Goal: Complete application form

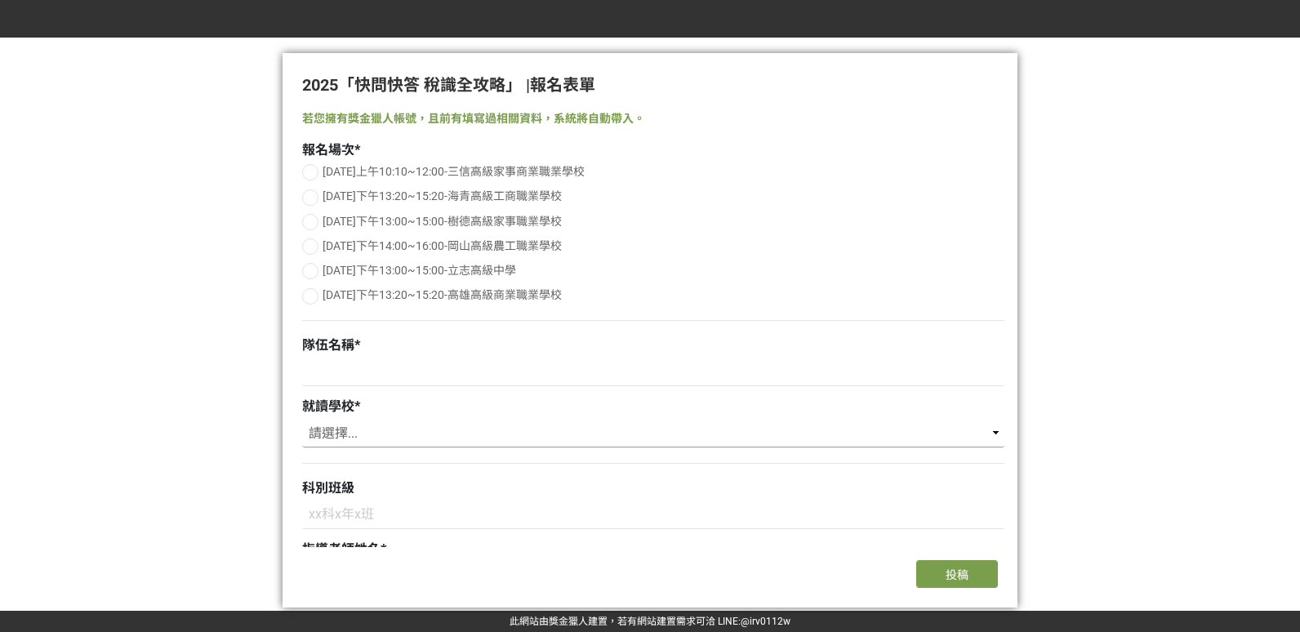
click at [375, 428] on select "請選擇... 三信高級家事商業職業學校 海青高級工商職業學校 樹德高級家事職業學校 岡山高級農工職業學校 立志高級中學 高雄高級商業職業學校" at bounding box center [653, 434] width 702 height 28
click at [371, 375] on input at bounding box center [653, 372] width 702 height 28
type input "快閃三人組"
click at [307, 219] on div at bounding box center [310, 222] width 16 height 16
radio input "true"
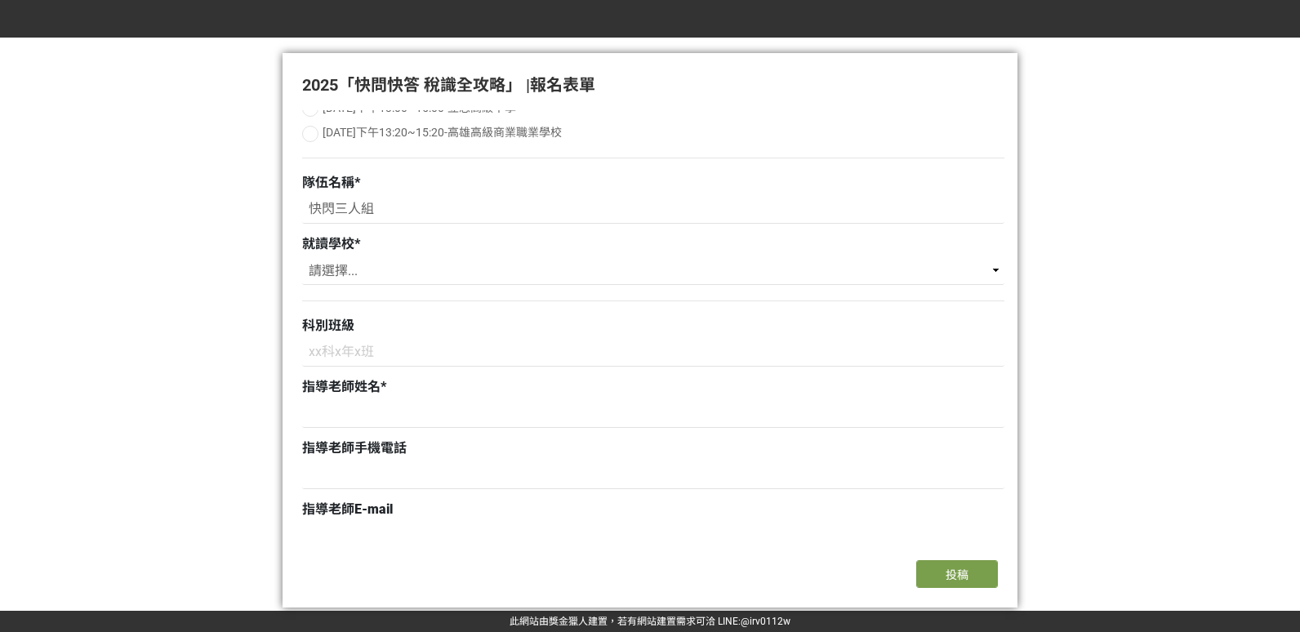
scroll to position [163, 0]
click at [337, 266] on select "請選擇... 三信高級家事商業職業學校 海青高級工商職業學校 樹德高級家事職業學校 岡山高級農工職業學校 立志高級中學 高雄高級商業職業學校" at bounding box center [653, 270] width 702 height 28
select select "樹德高級家事職業學校"
click at [302, 256] on select "請選擇... 三信高級家事商業職業學校 海青高級工商職業學校 樹德高級家事職業學校 岡山高級農工職業學校 立志高級中學 高雄高級商業職業學校" at bounding box center [653, 270] width 702 height 28
click at [348, 349] on input at bounding box center [653, 352] width 702 height 28
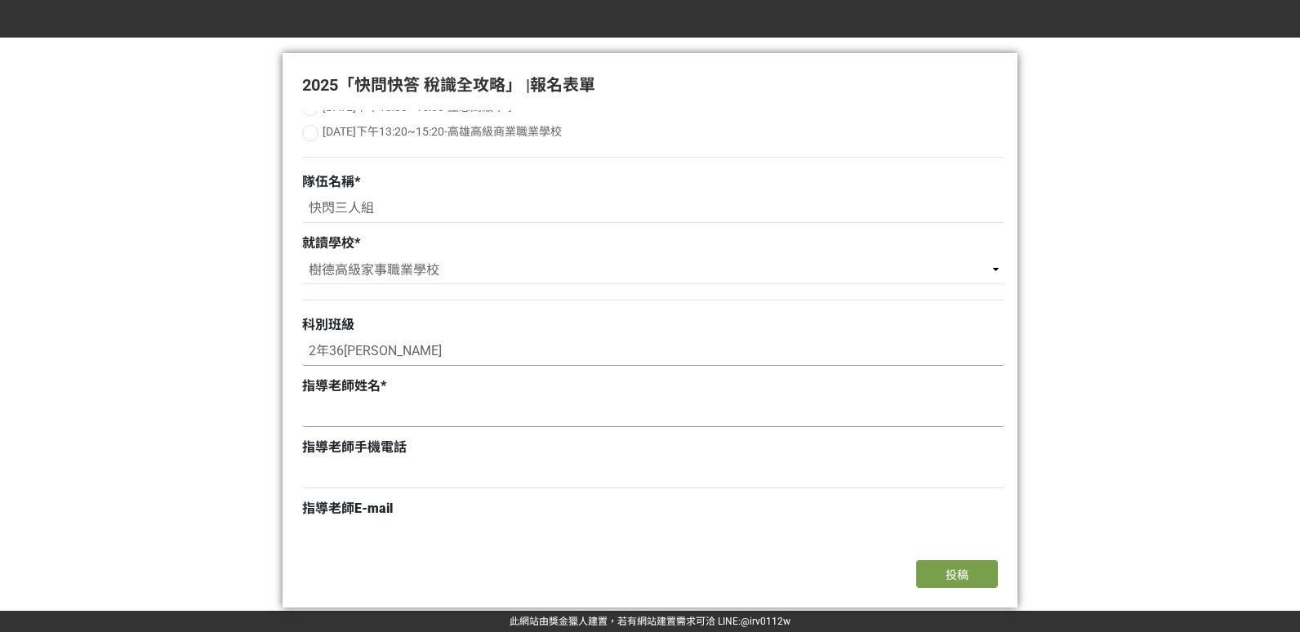
type input "2年36[PERSON_NAME]"
click at [321, 416] on input at bounding box center [653, 413] width 702 height 28
type input "黃子軒"
type input "0956121487"
type input "[EMAIL_ADDRESS][DOMAIN_NAME]"
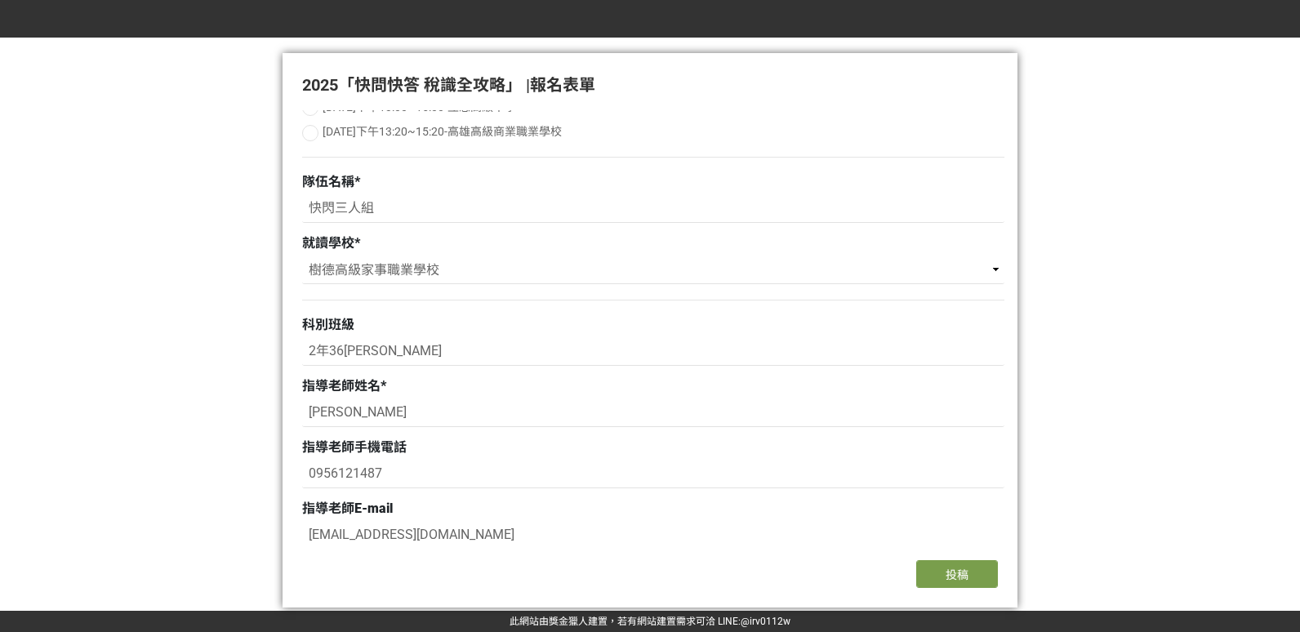
type input "[PERSON_NAME]"
type input "0956121487"
type input "[EMAIL_ADDRESS][DOMAIN_NAME]"
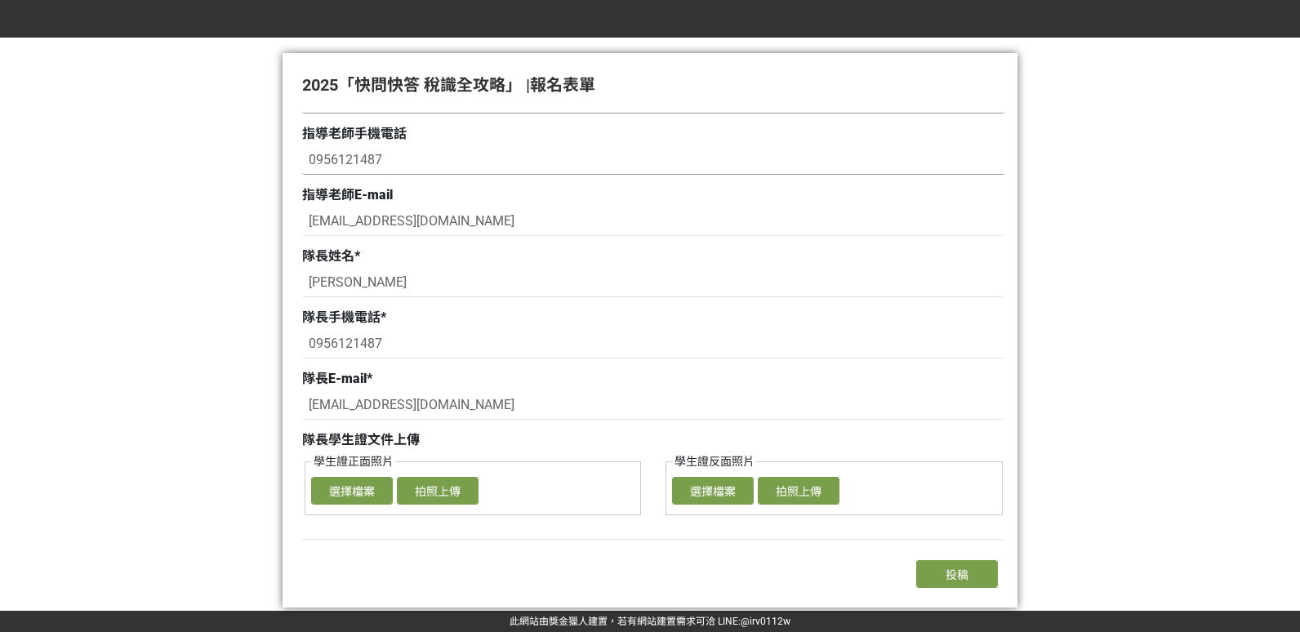
scroll to position [490, 0]
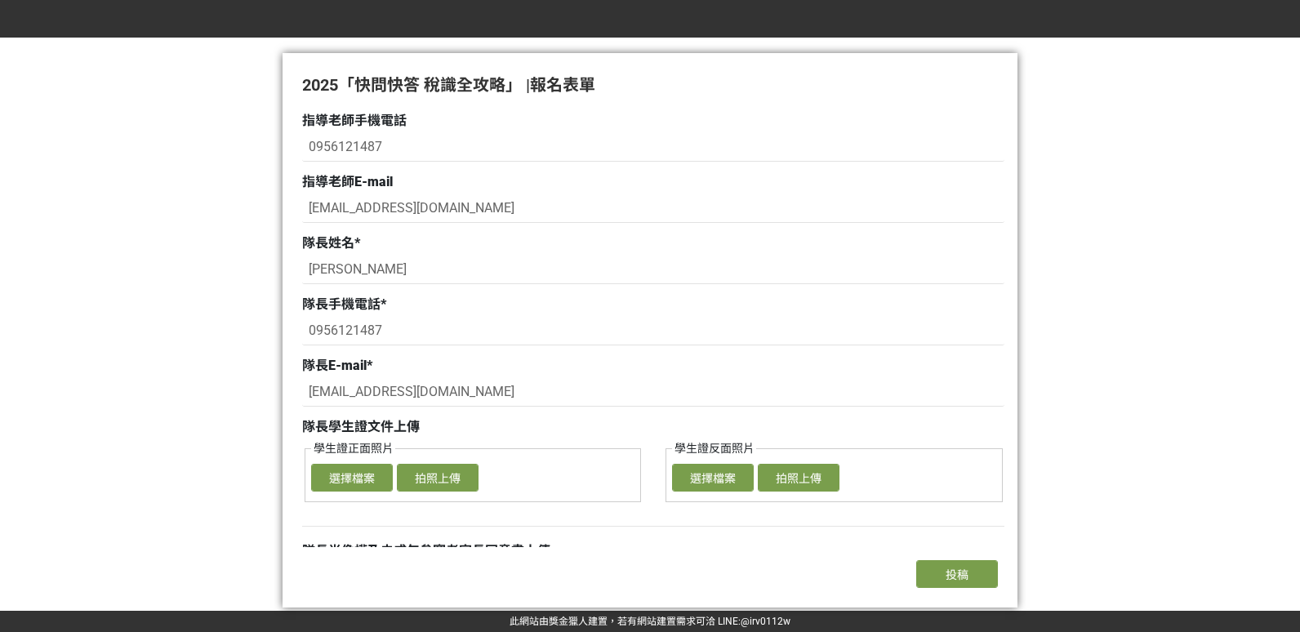
type input "黃"
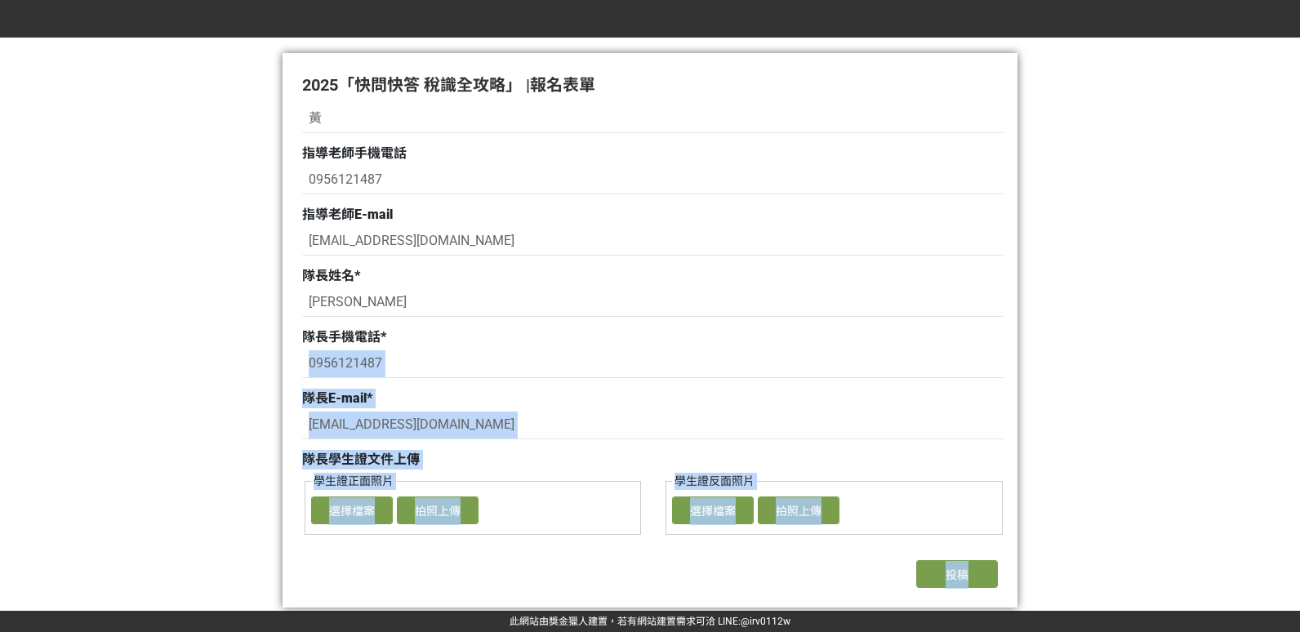
drag, startPoint x: 311, startPoint y: 329, endPoint x: 206, endPoint y: 331, distance: 105.3
click at [206, 331] on div "此網站由獎金獵人建置，若有網站建置需求 可洽 LINE: @irv0112w 2025「快問快答 稅識全攻略」 | 報名表單 若您擁有獎金獵人帳號，且前有填寫…" at bounding box center [650, 316] width 1300 height 632
click at [396, 358] on input "0956121487" at bounding box center [653, 364] width 702 height 28
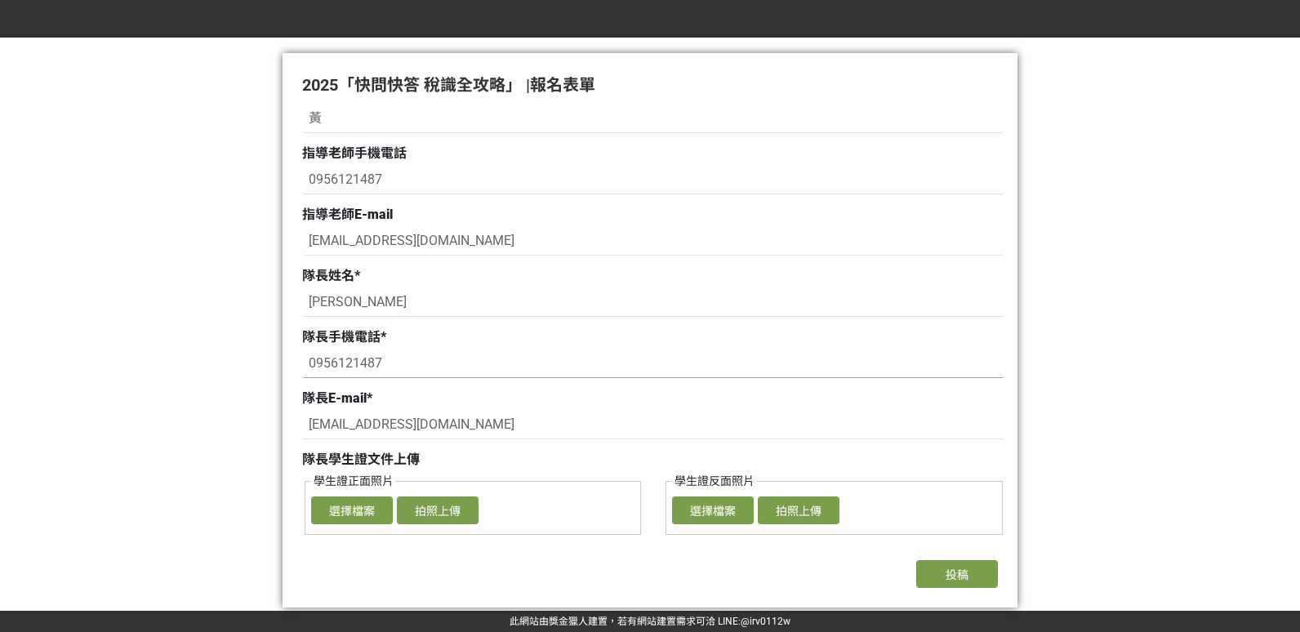
drag, startPoint x: 389, startPoint y: 356, endPoint x: 278, endPoint y: 360, distance: 111.9
click at [278, 360] on div "此網站由獎金獵人建置，若有網站建置需求 可洽 LINE: @irv0112w 2025「快問快答 稅識全攻略」 | 報名表單 若您擁有獎金獵人帳號，且前有填寫…" at bounding box center [650, 316] width 1300 height 632
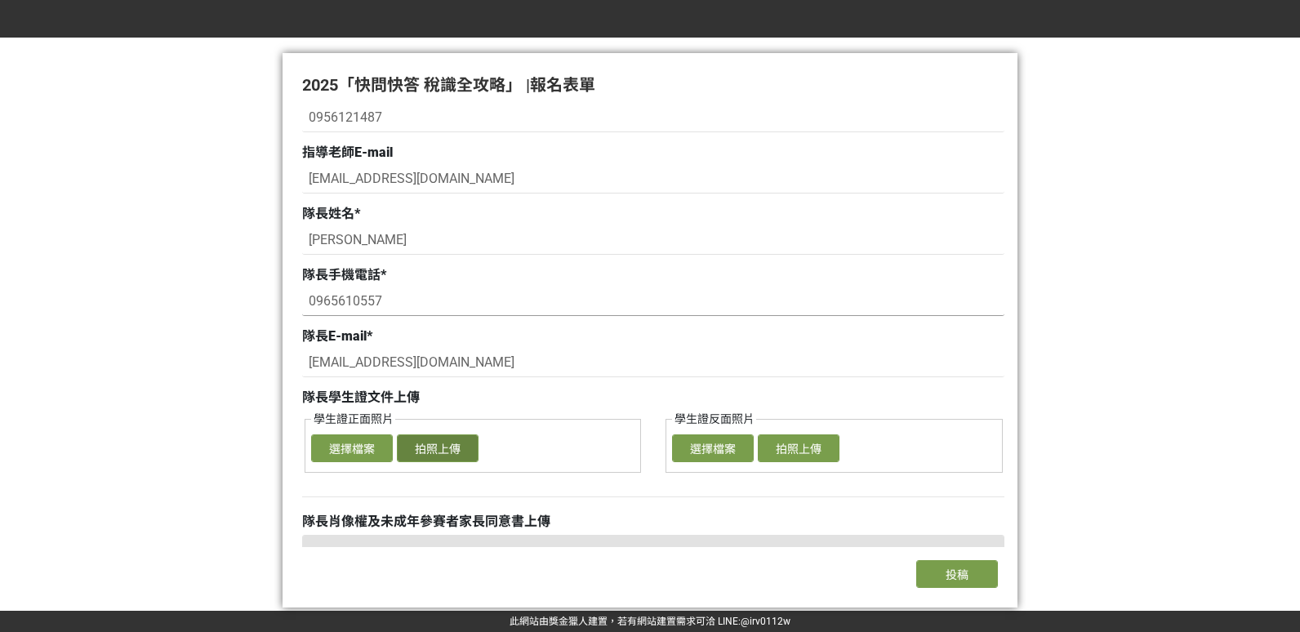
scroll to position [620, 0]
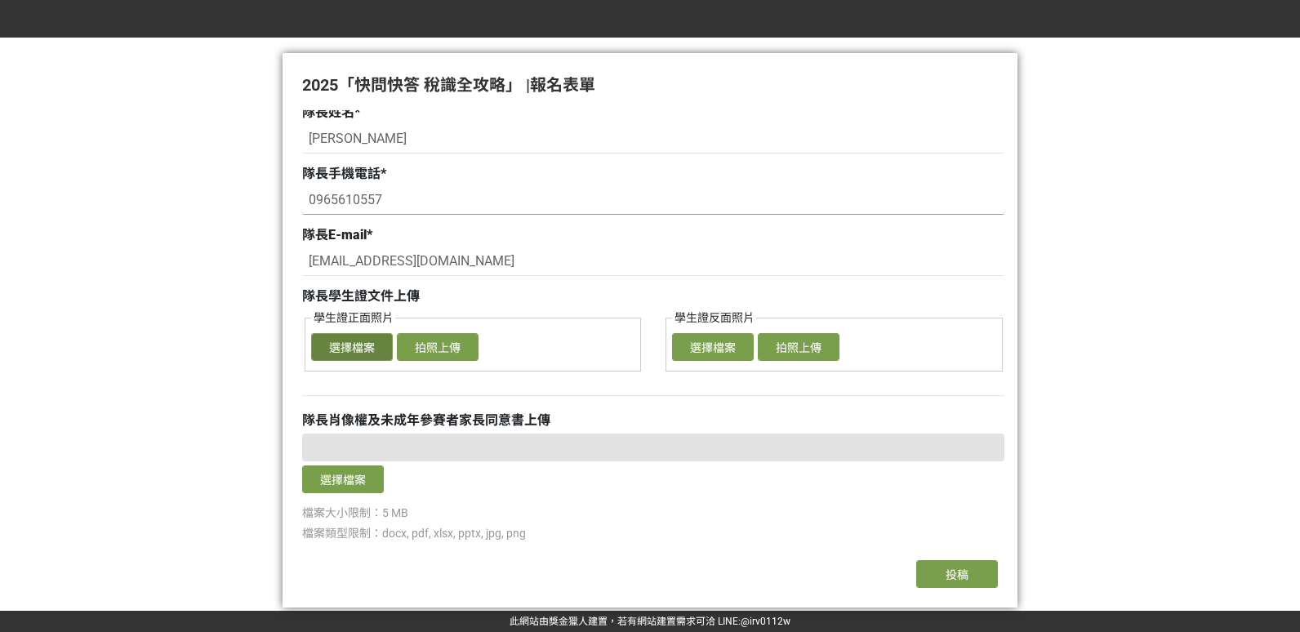
type input "0965610557"
click at [375, 350] on button "選擇檔案" at bounding box center [352, 347] width 82 height 28
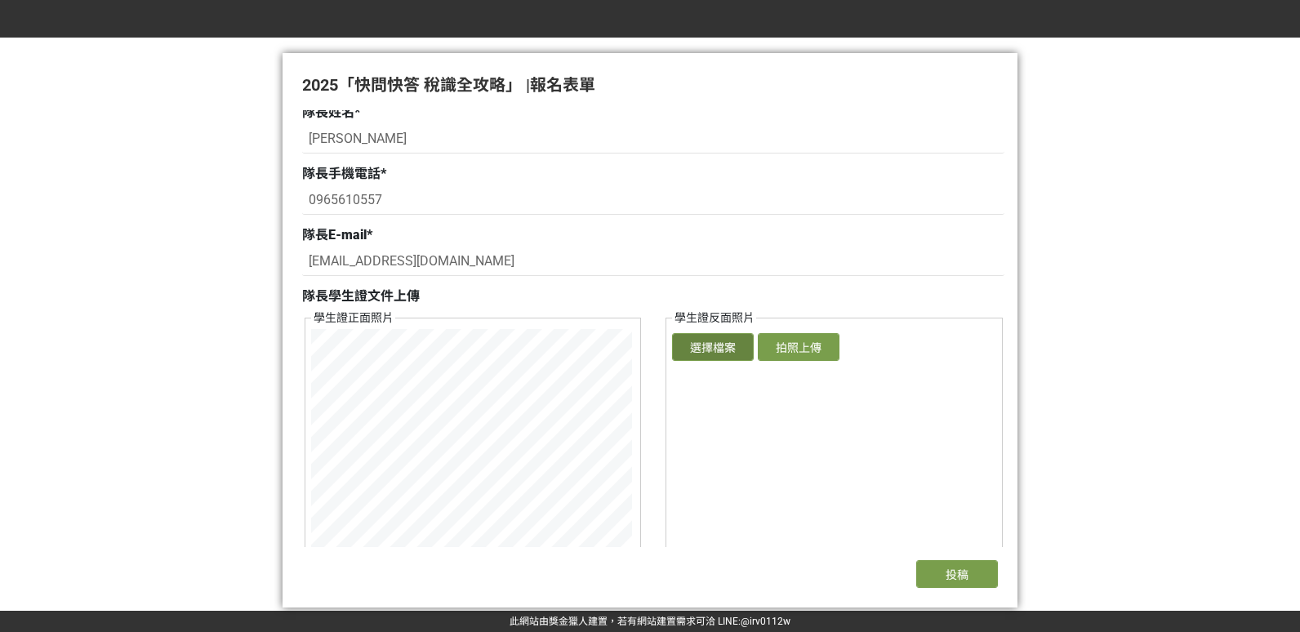
click at [692, 350] on button "選擇檔案" at bounding box center [713, 347] width 82 height 28
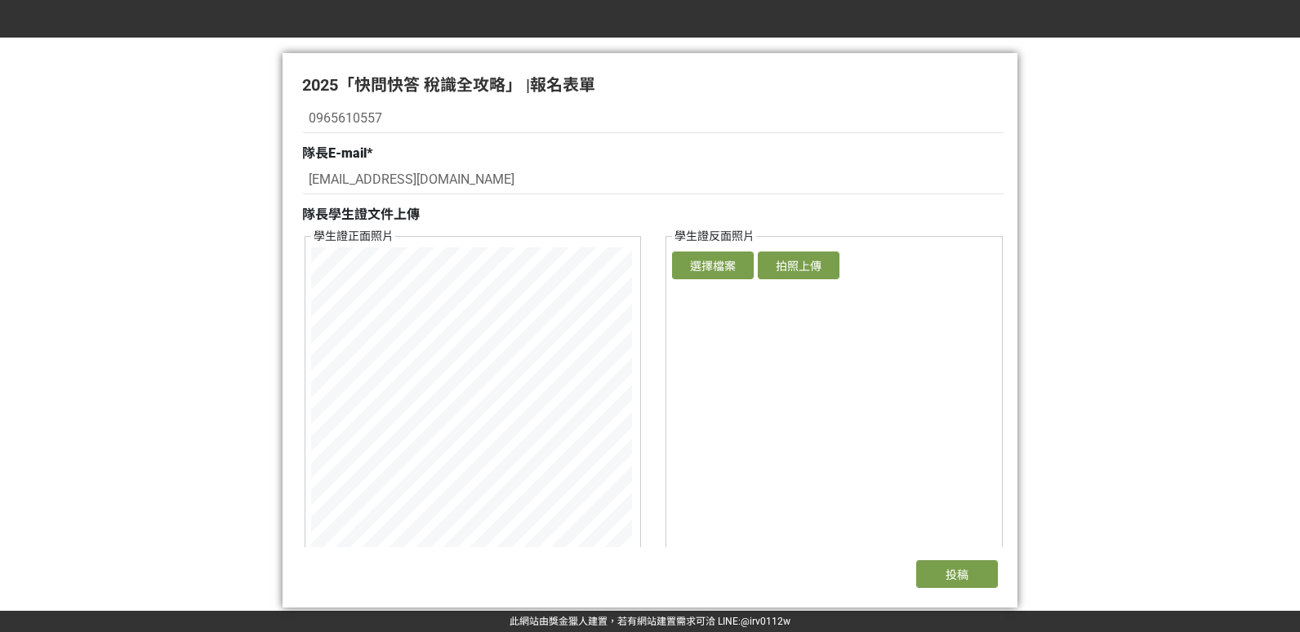
click at [745, 474] on fieldset "學生證反面照片 確認上傳 取消 旋轉圖片 選擇檔案 拍照上傳" at bounding box center [833, 420] width 337 height 385
click at [714, 267] on button "選擇檔案" at bounding box center [713, 265] width 82 height 28
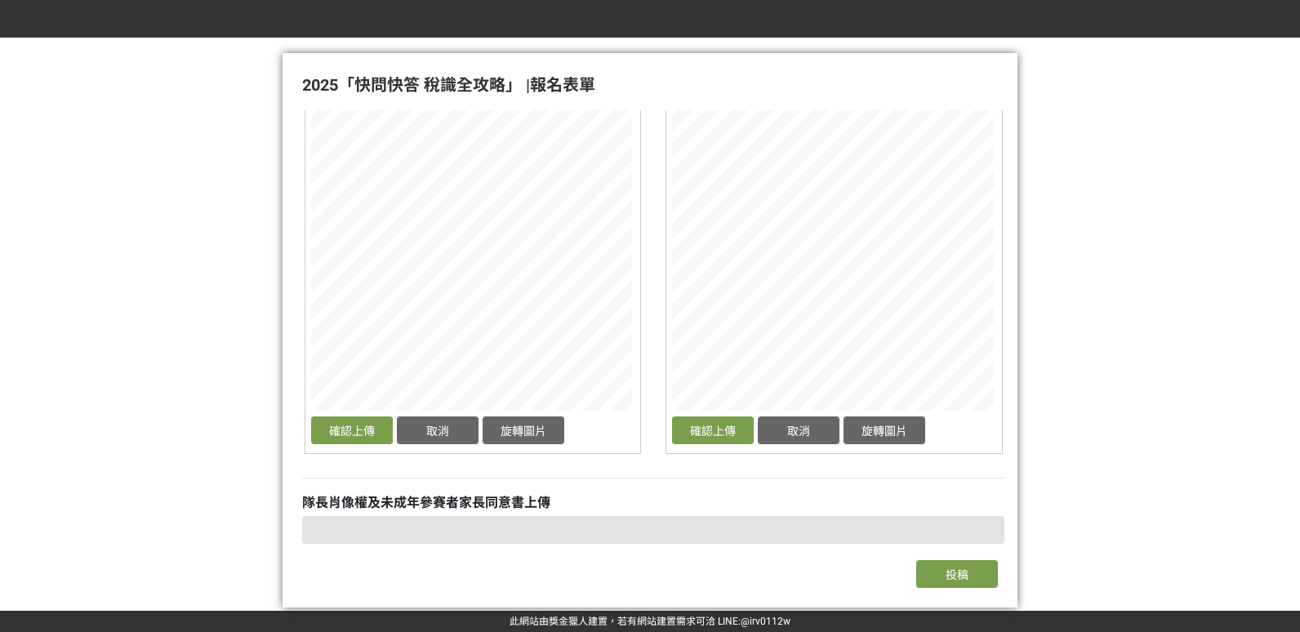
scroll to position [865, 0]
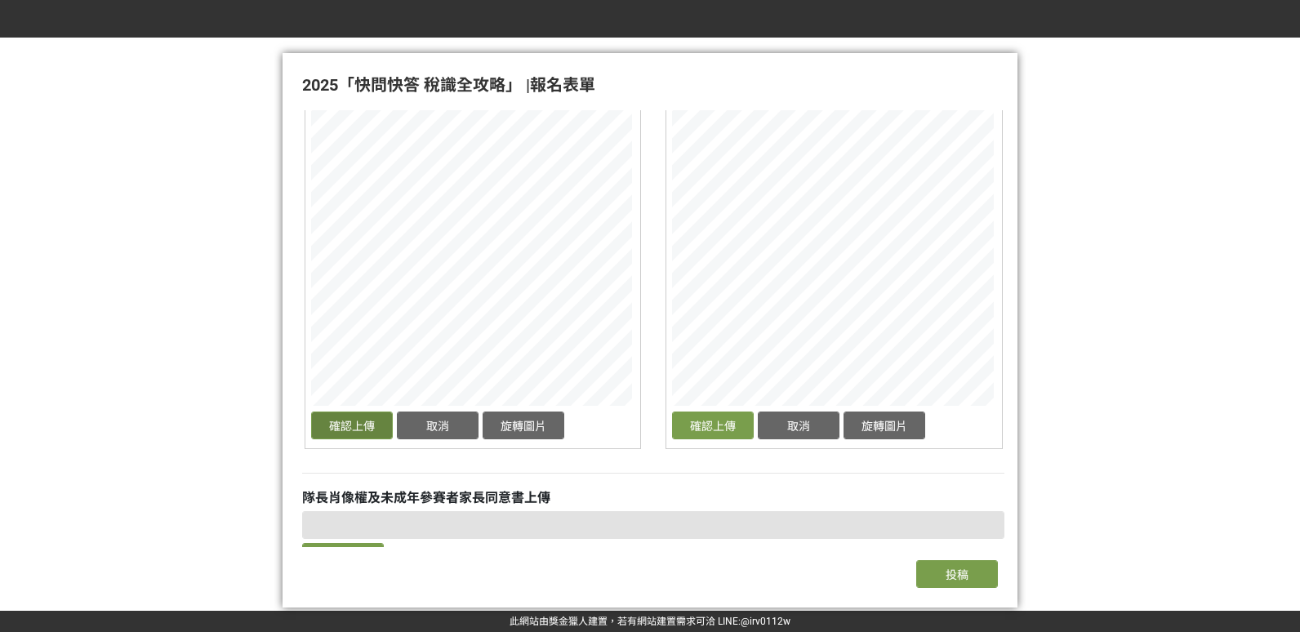
click at [349, 420] on button "確認上傳" at bounding box center [352, 425] width 82 height 28
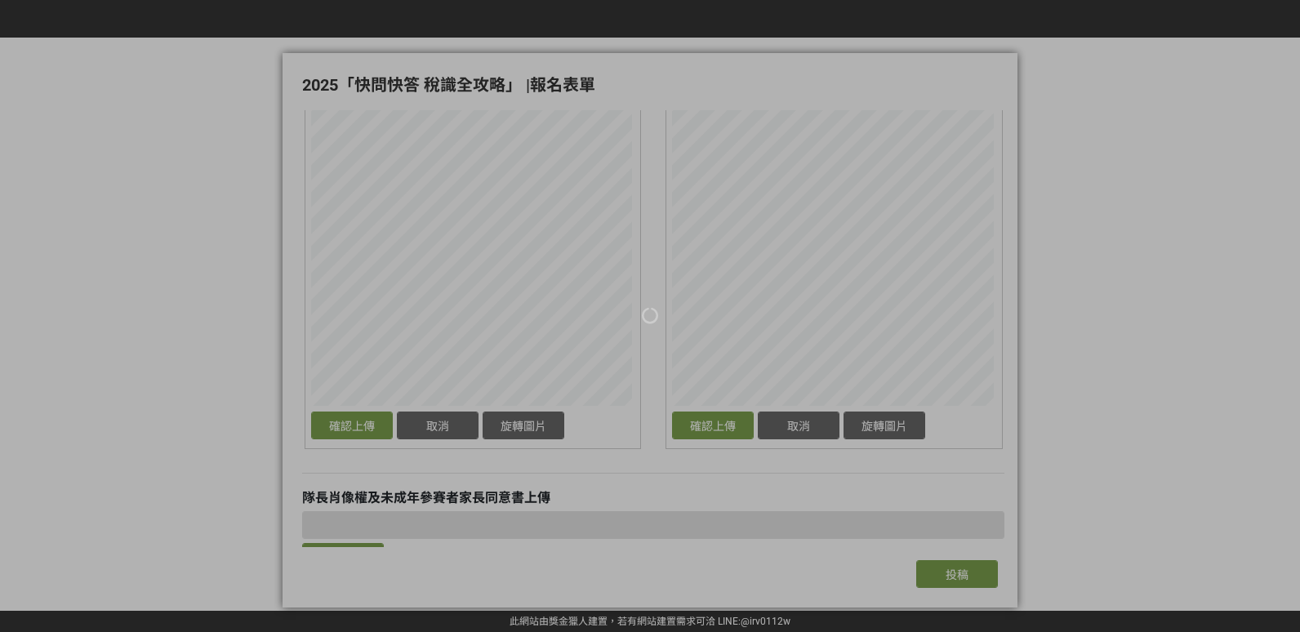
click at [718, 422] on div at bounding box center [650, 316] width 1300 height 632
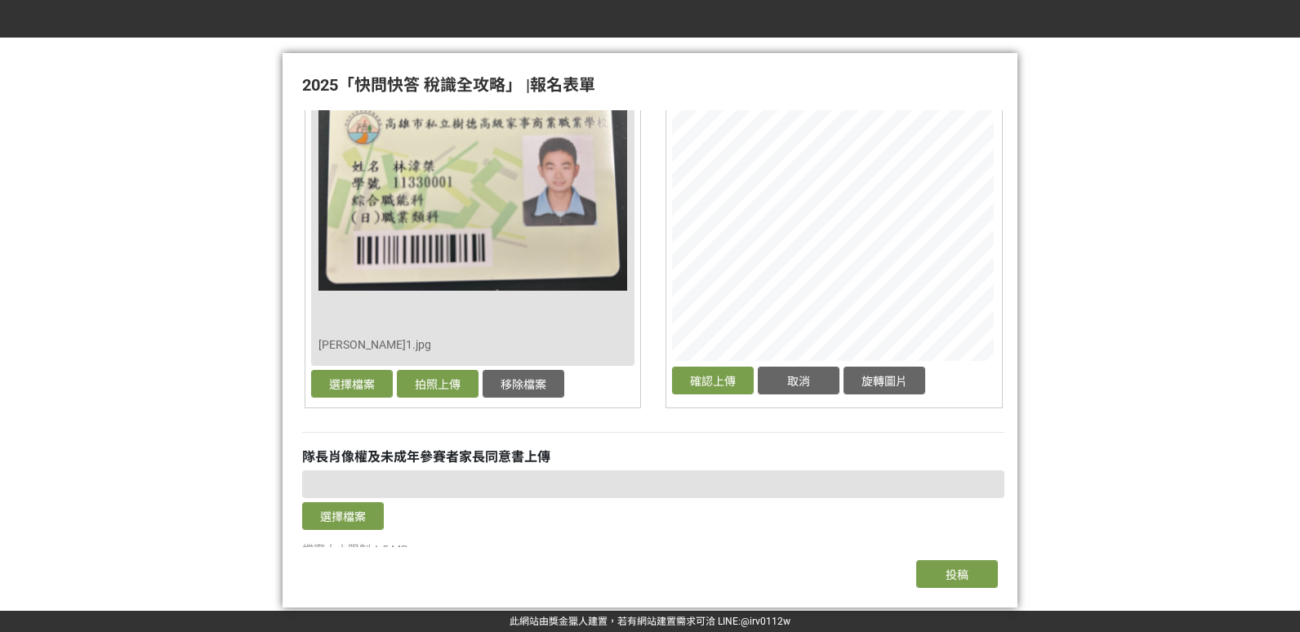
scroll to position [947, 0]
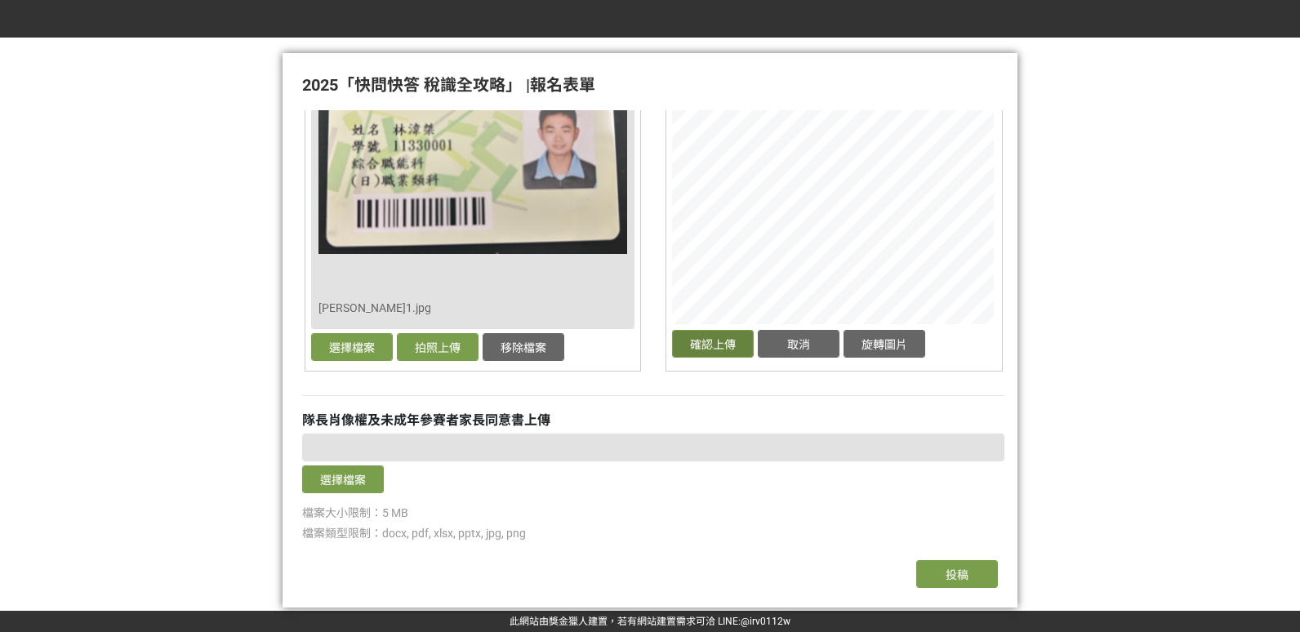
click at [714, 338] on button "確認上傳" at bounding box center [713, 344] width 82 height 28
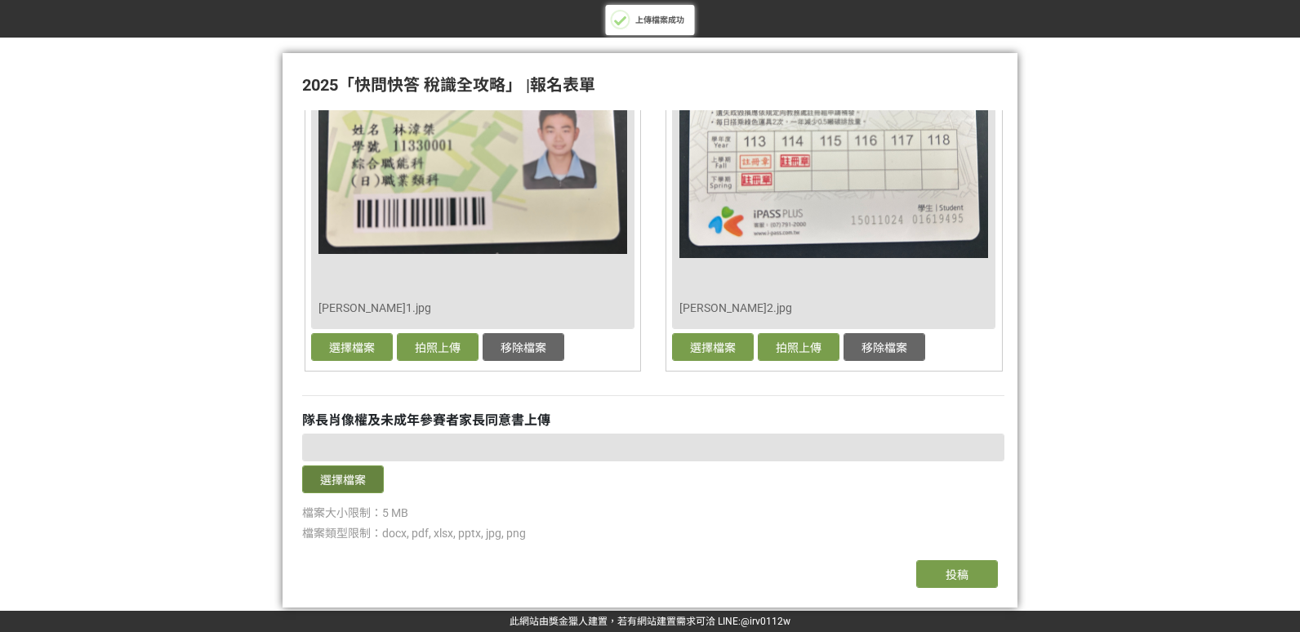
click at [351, 480] on button "選擇檔案" at bounding box center [343, 479] width 82 height 28
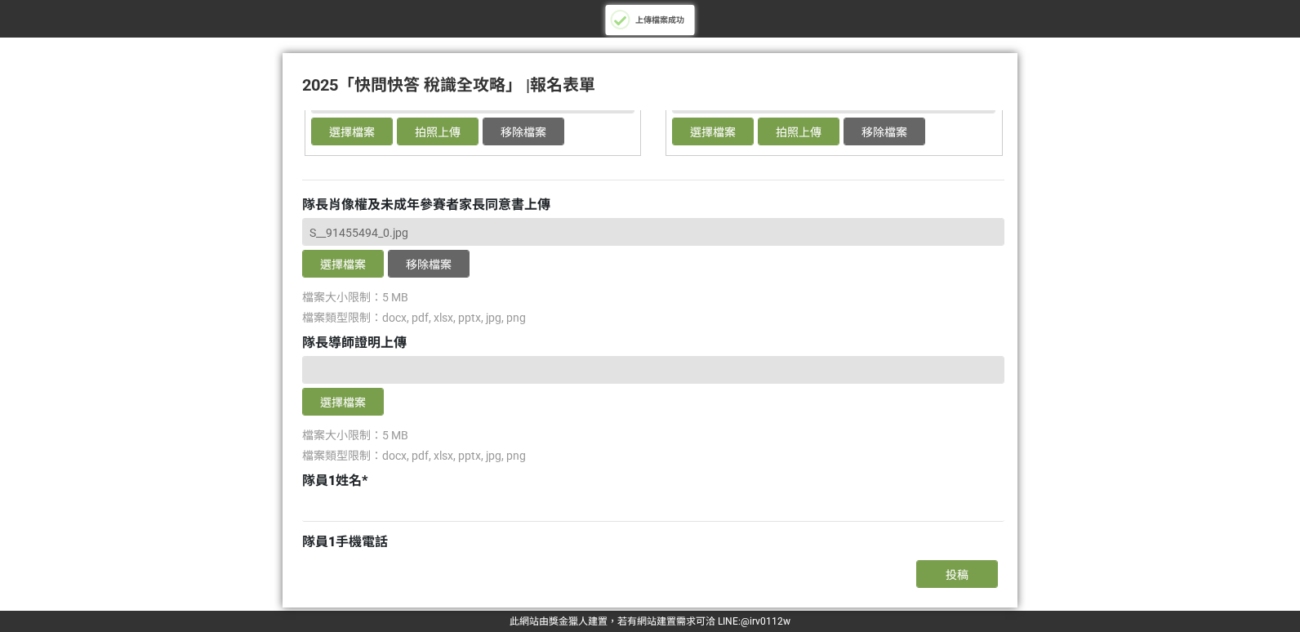
scroll to position [1192, 0]
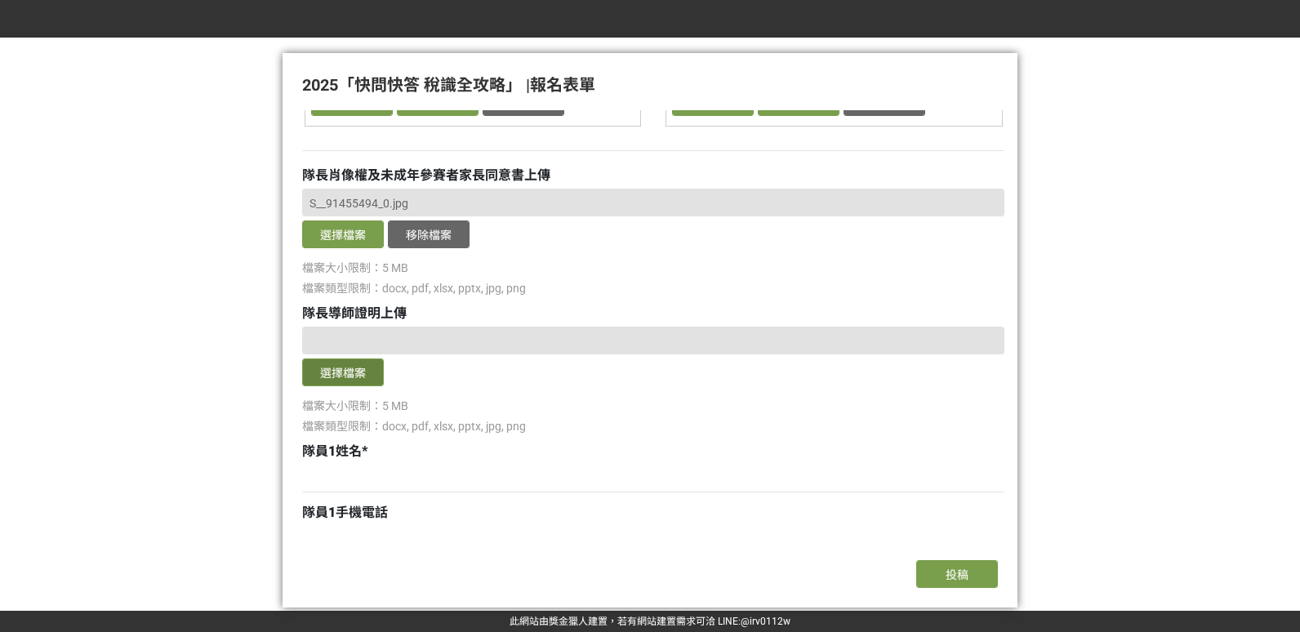
click at [327, 376] on button "選擇檔案" at bounding box center [343, 372] width 82 height 28
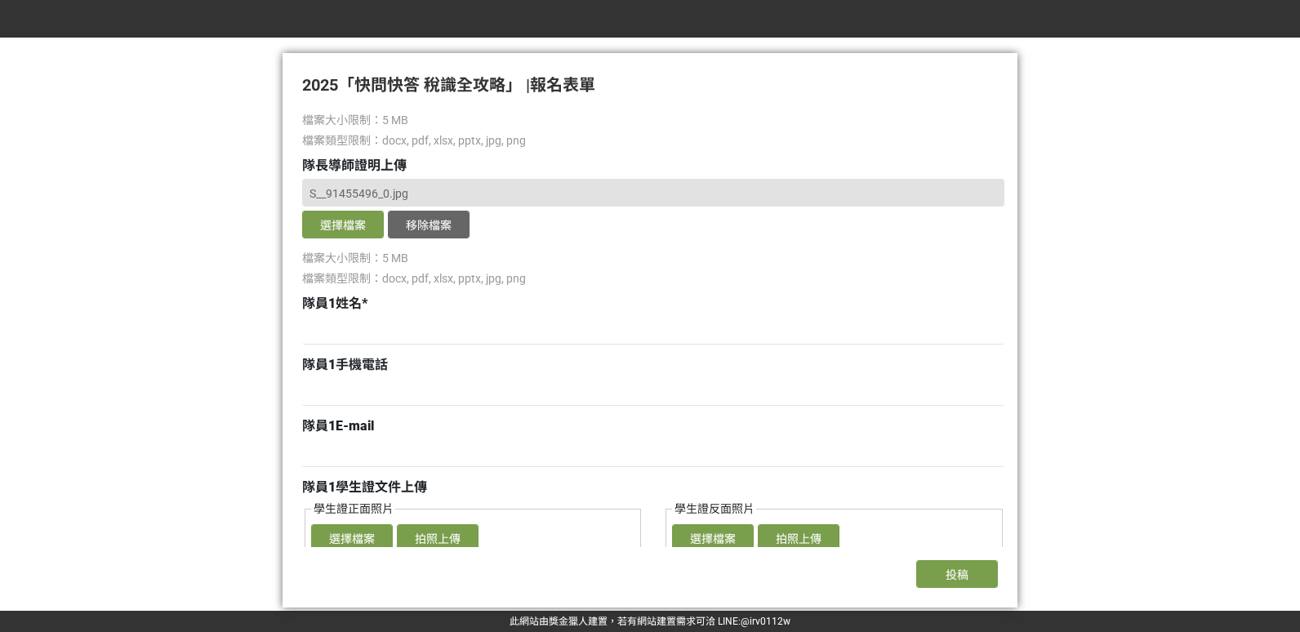
scroll to position [1355, 0]
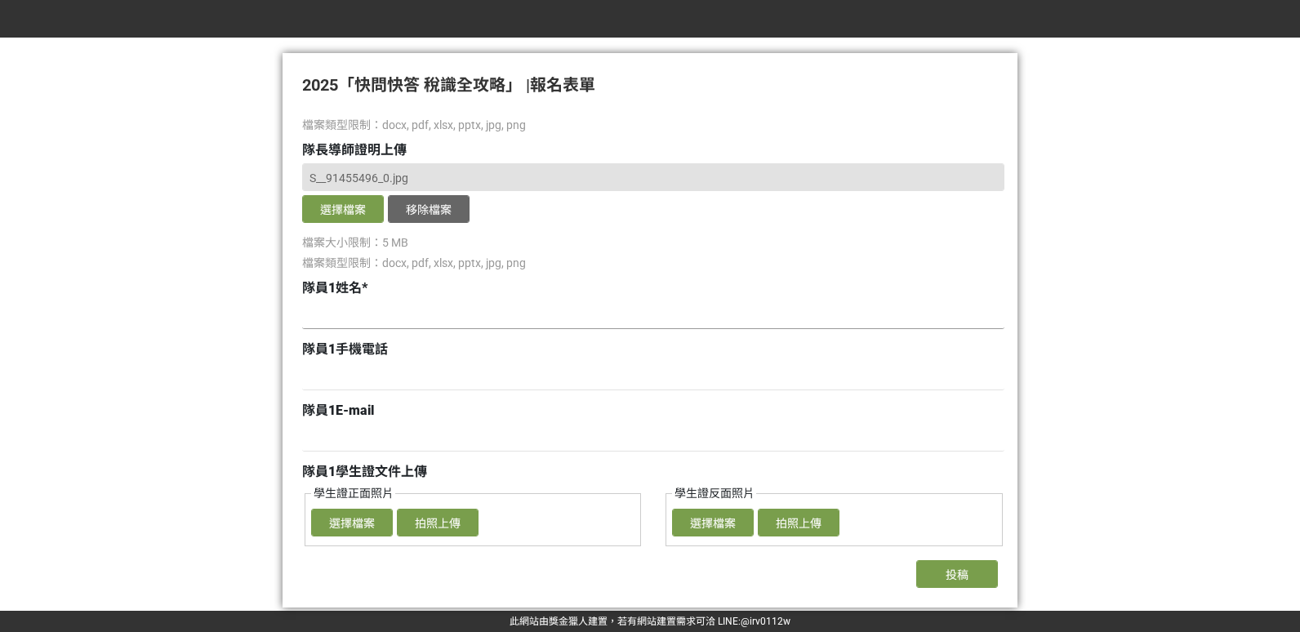
click at [340, 311] on input at bounding box center [653, 315] width 702 height 28
type input "[PERSON_NAME]"
drag, startPoint x: 354, startPoint y: 313, endPoint x: 287, endPoint y: 315, distance: 67.0
click at [287, 315] on div "若您擁有獎金獵人帳號，且前有填寫過相關資料，系統將自動帶入。 報名場次 * 114年9月12日上午10:10~12:00-三信高級家事商業職業學校 114年9…" at bounding box center [649, 328] width 735 height 437
type input "[PERSON_NAME]"
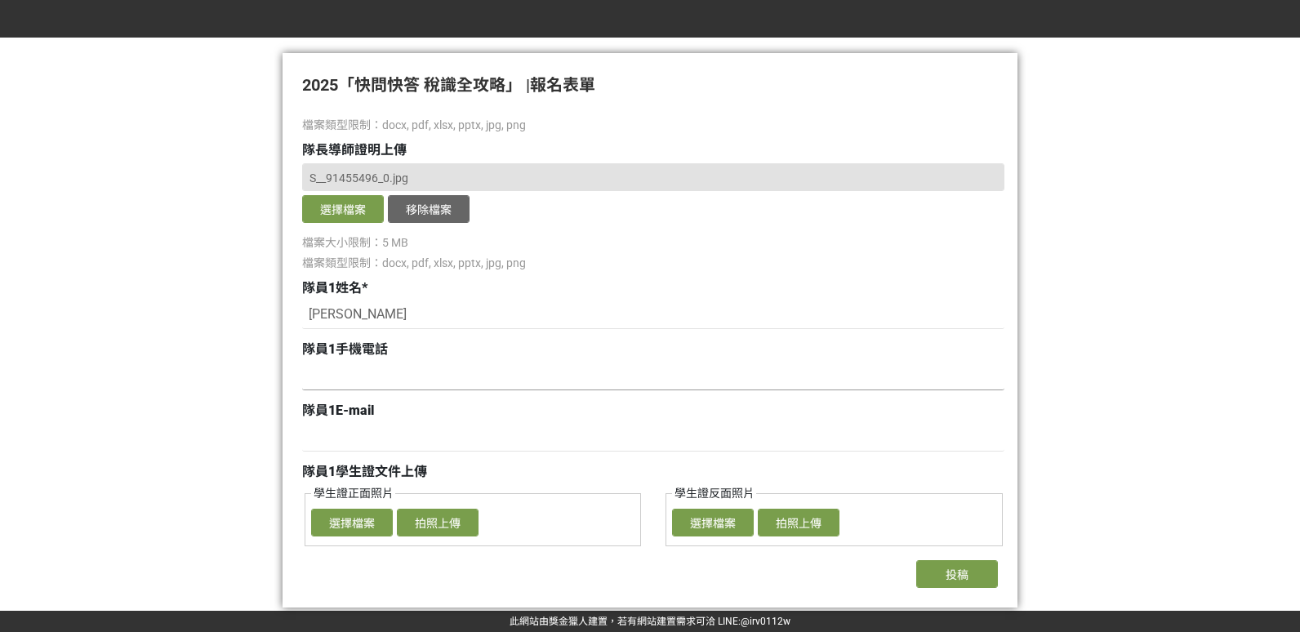
click at [327, 376] on input at bounding box center [653, 376] width 702 height 28
click at [326, 376] on input at bounding box center [653, 376] width 702 height 28
type input "9"
type input "0912112899"
click at [334, 444] on input at bounding box center [653, 438] width 702 height 28
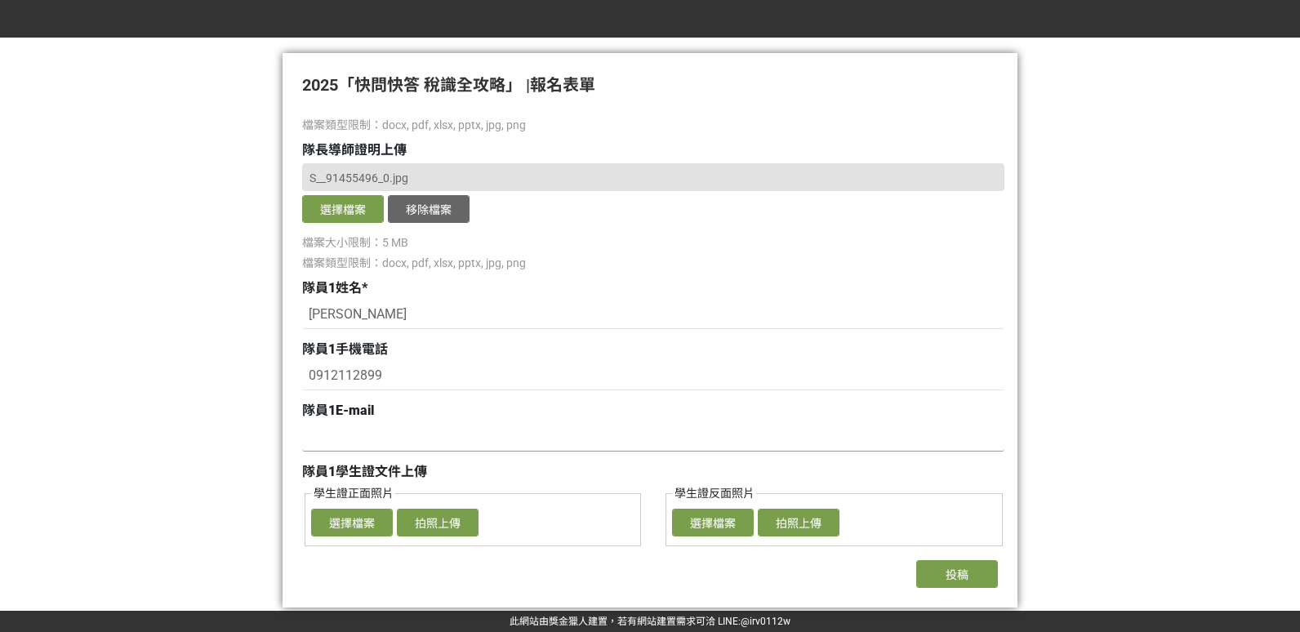
type input "[EMAIL_ADDRESS][DOMAIN_NAME]"
click at [193, 484] on div at bounding box center [650, 316] width 1300 height 632
click at [341, 526] on button "選擇檔案" at bounding box center [352, 523] width 82 height 28
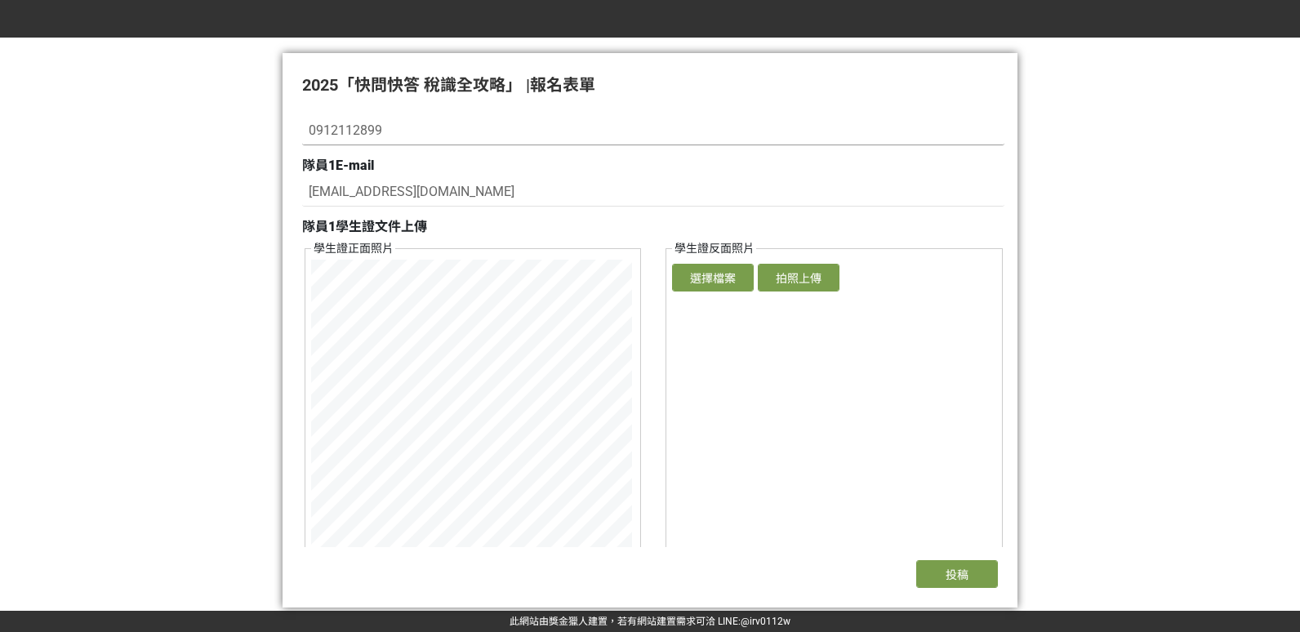
scroll to position [1682, 0]
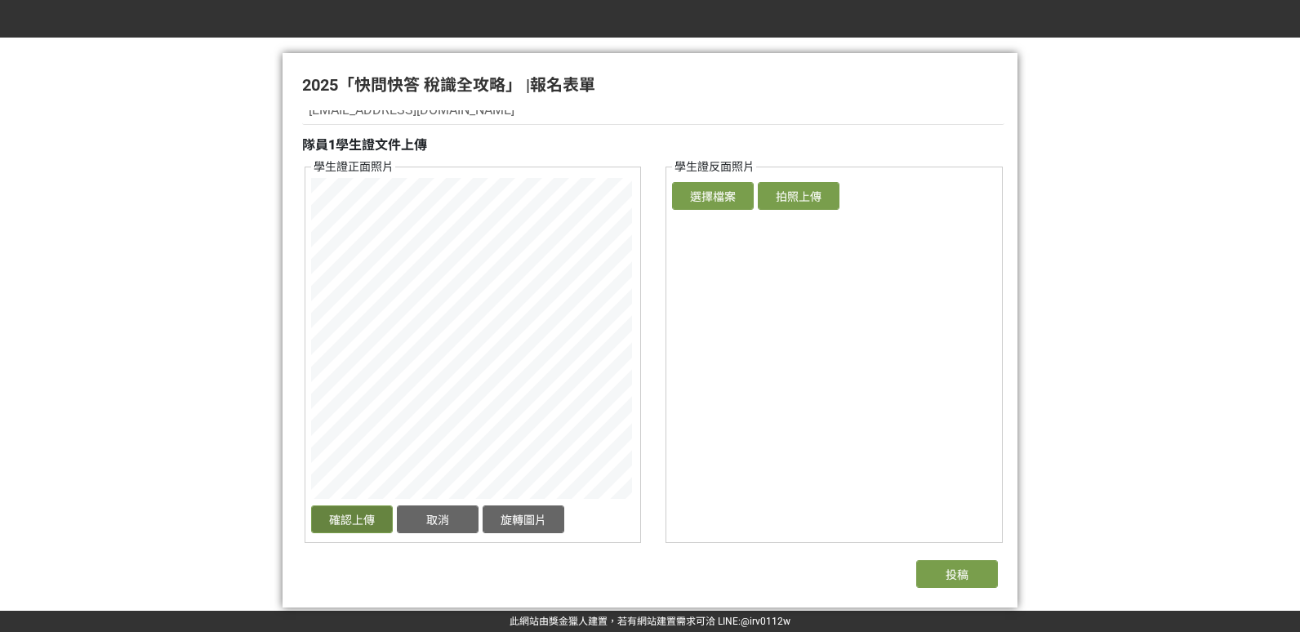
click at [359, 517] on button "確認上傳" at bounding box center [352, 519] width 82 height 28
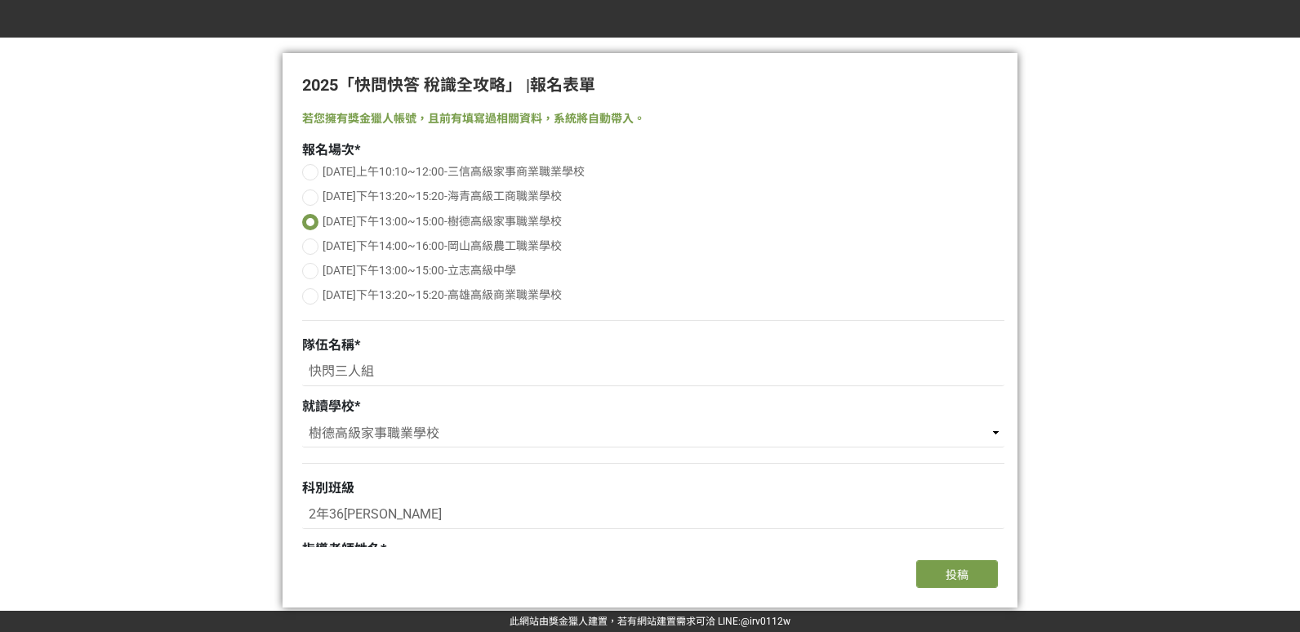
select select "樹德高級家事職業學校"
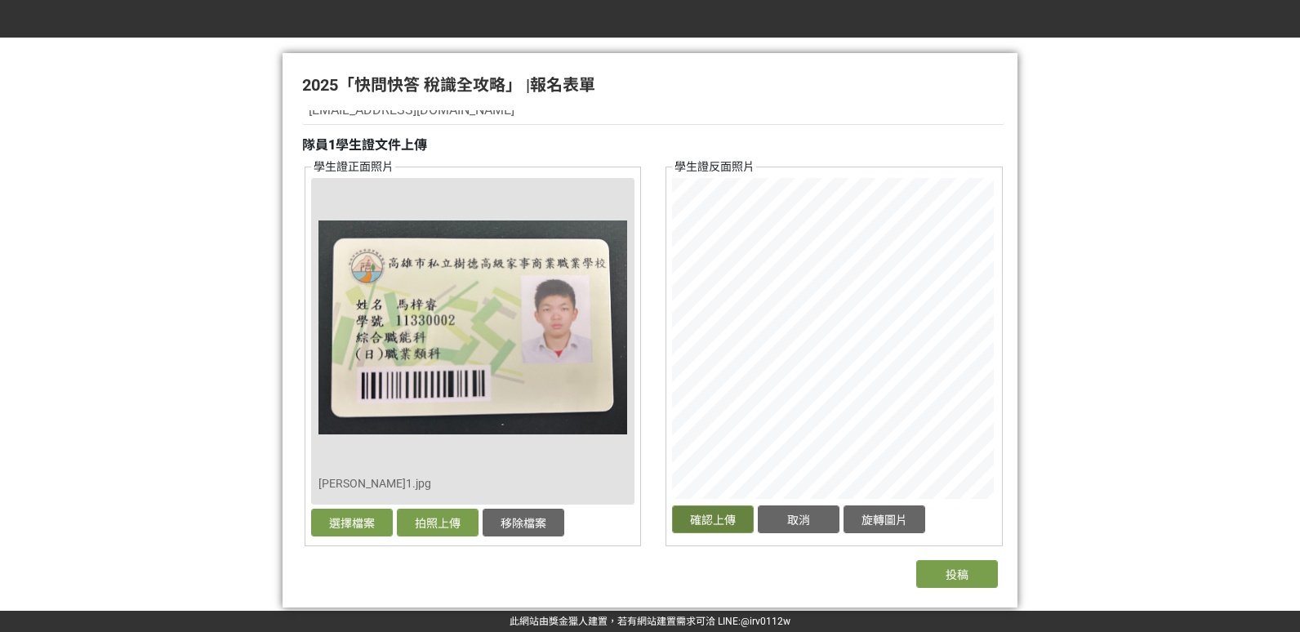
click at [705, 513] on button "確認上傳" at bounding box center [713, 519] width 82 height 28
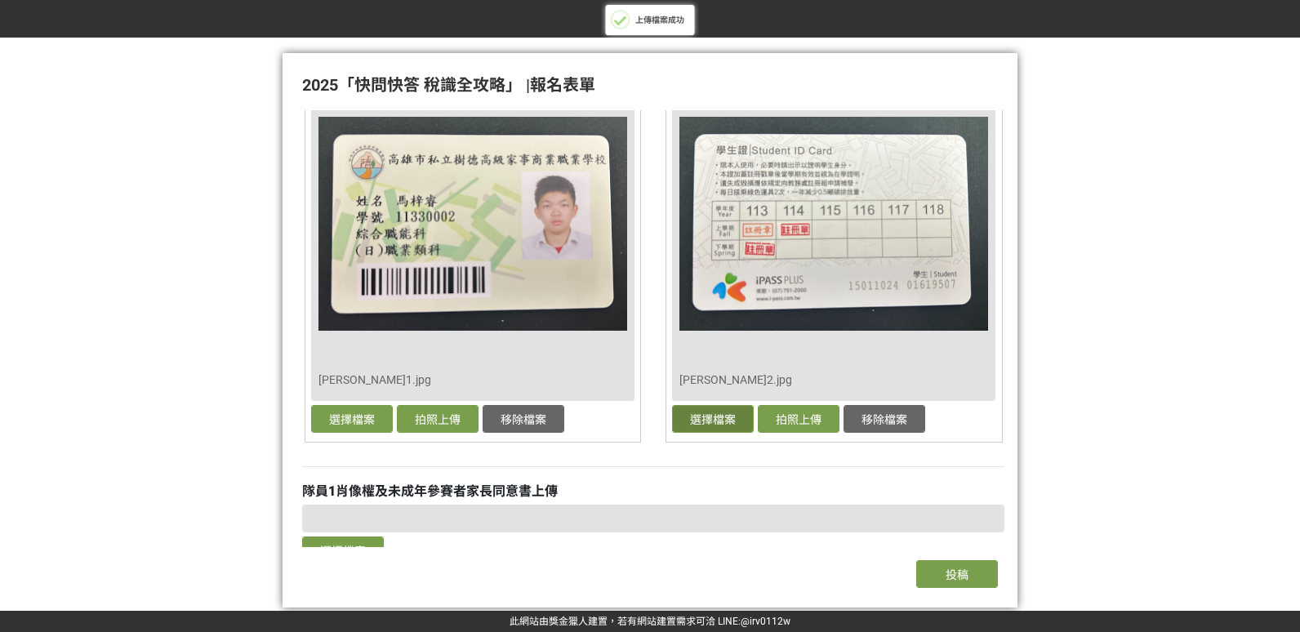
scroll to position [1927, 0]
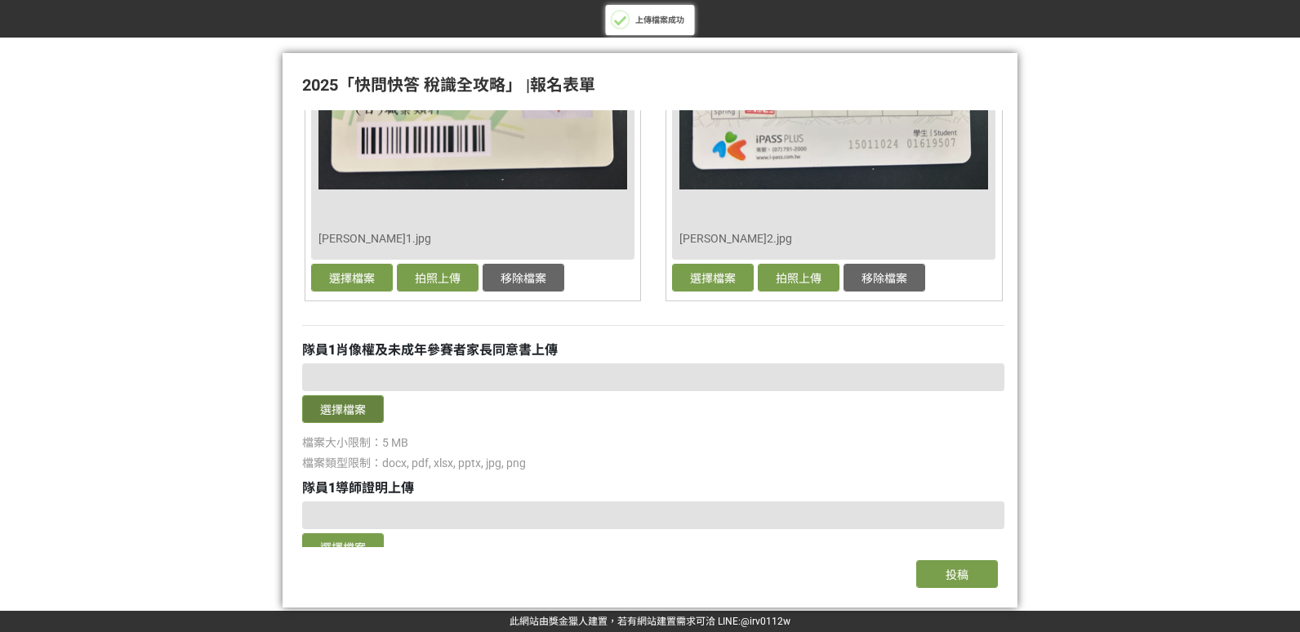
click at [340, 413] on button "選擇檔案" at bounding box center [343, 409] width 82 height 28
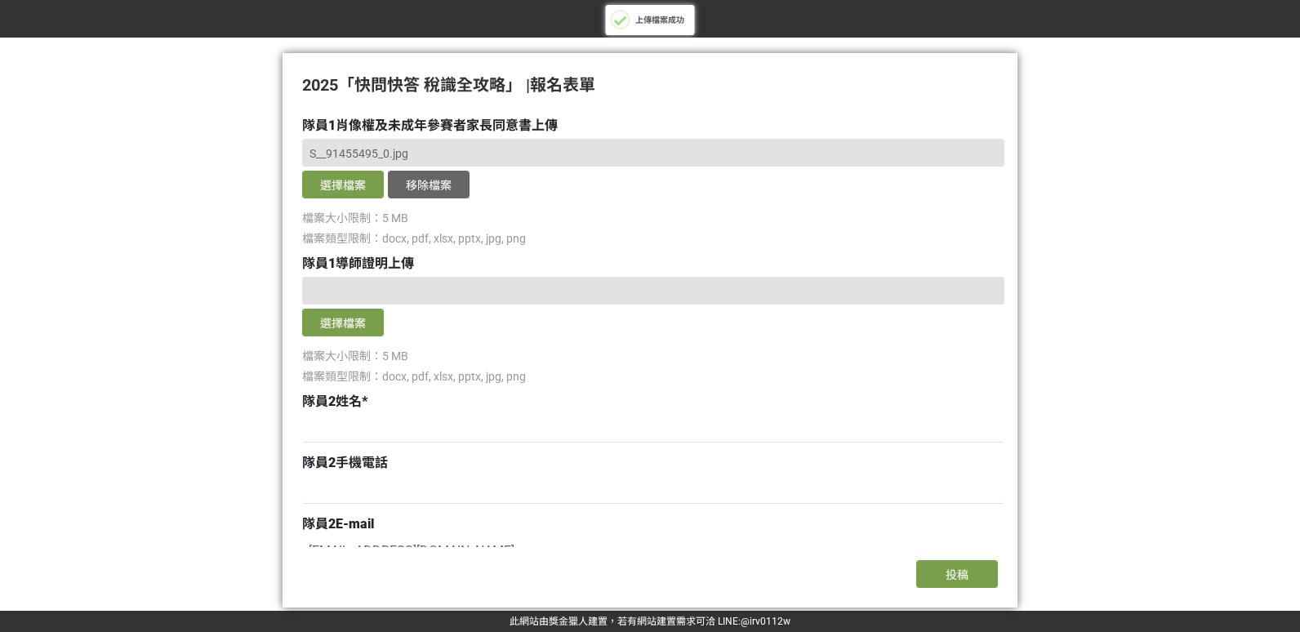
scroll to position [2172, 0]
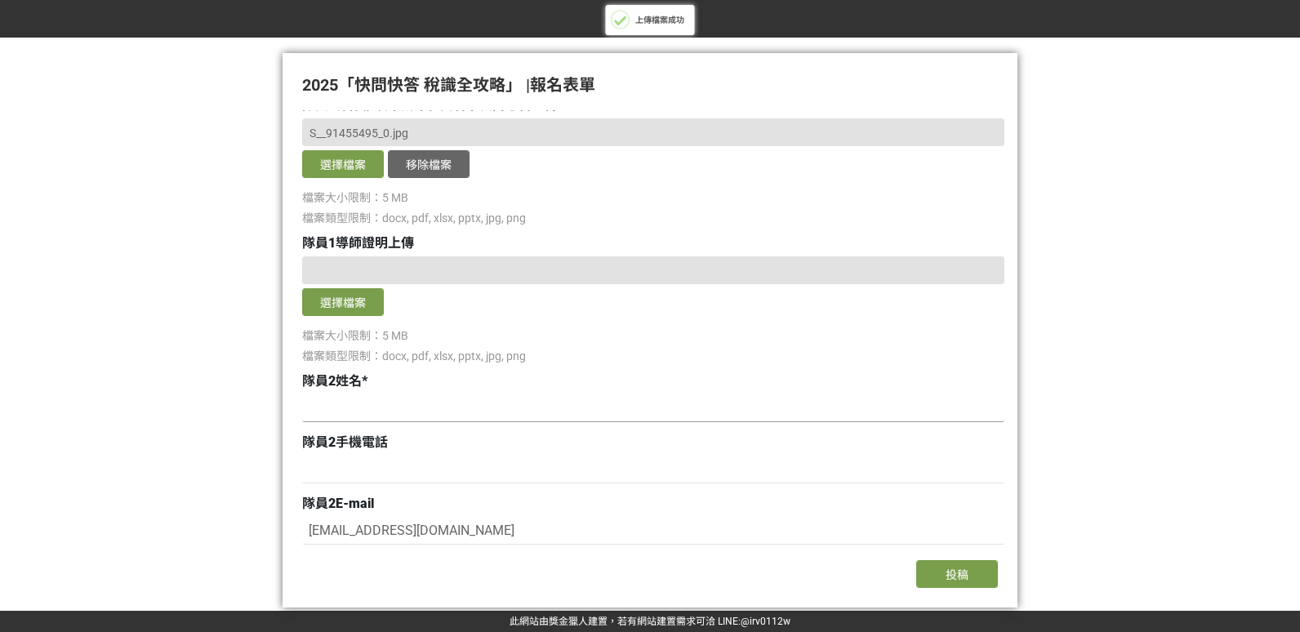
click at [362, 415] on input at bounding box center [653, 408] width 702 height 28
type input "[PERSON_NAME]"
click at [348, 295] on button "選擇檔案" at bounding box center [343, 302] width 82 height 28
click at [344, 464] on input at bounding box center [653, 470] width 702 height 28
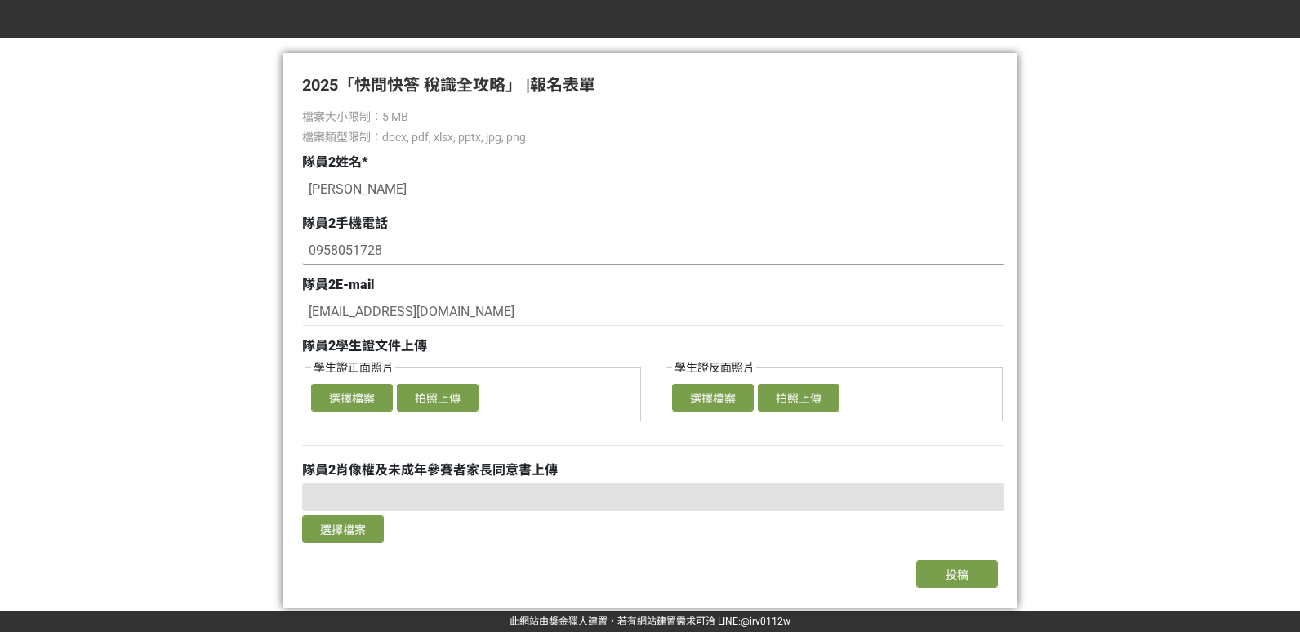
scroll to position [2417, 0]
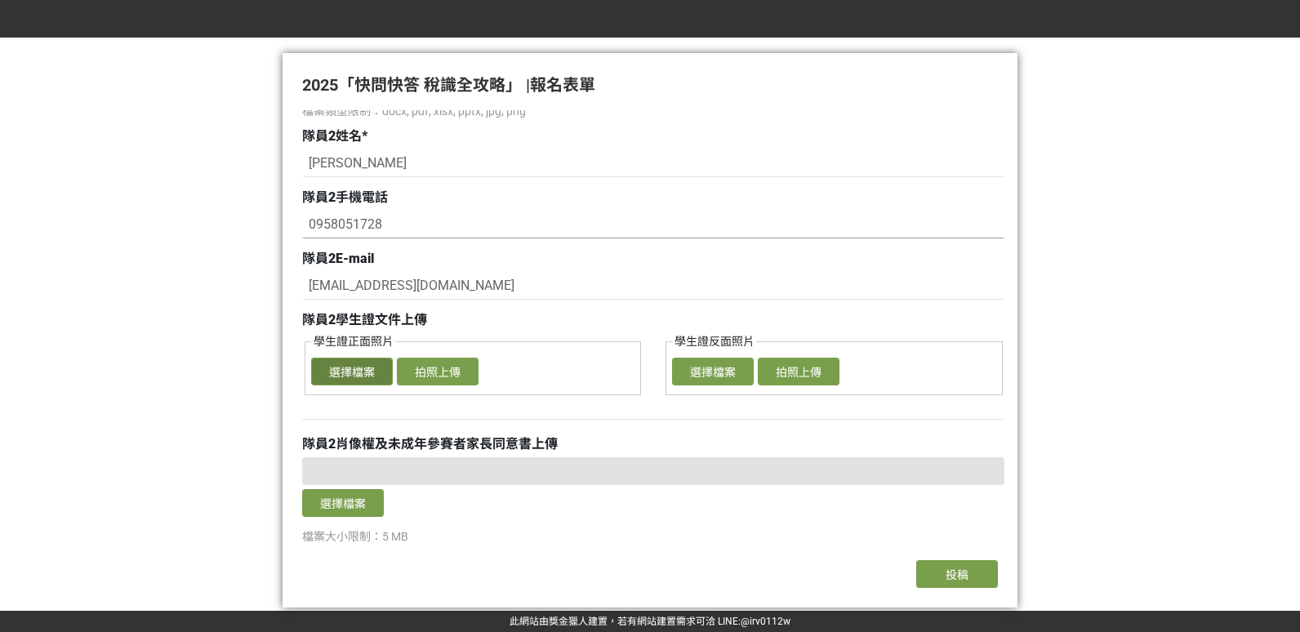
type input "0958051728"
click at [349, 377] on button "選擇檔案" at bounding box center [352, 372] width 82 height 28
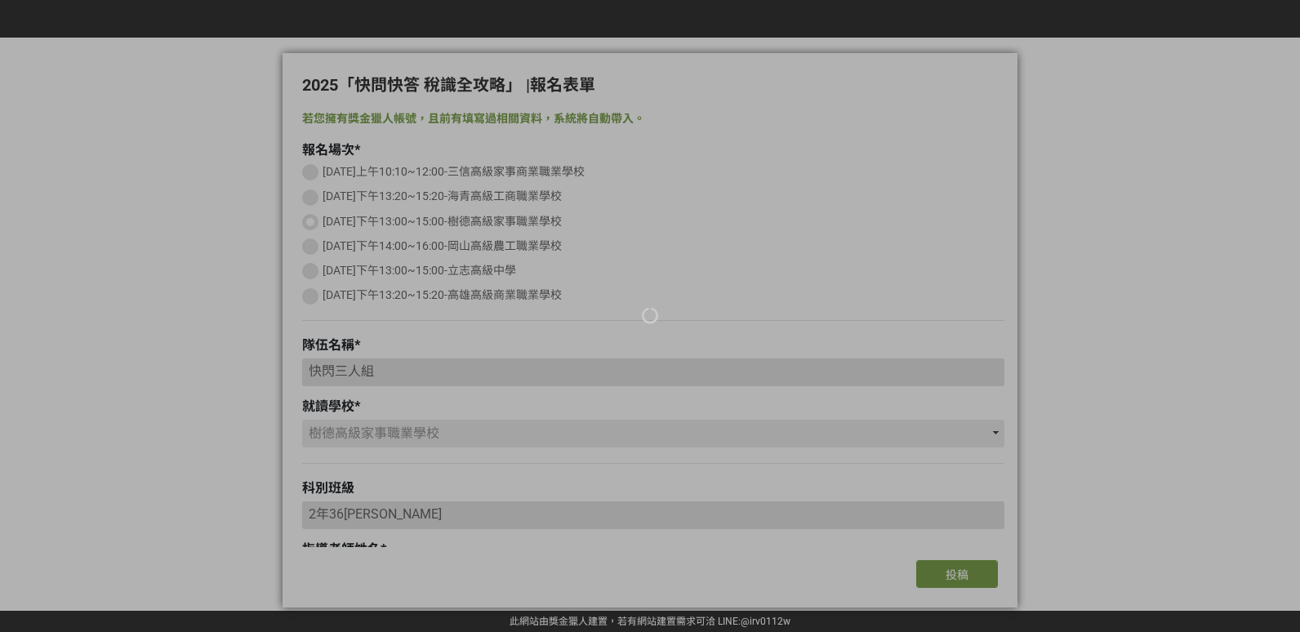
select select "樹德高級家事職業學校"
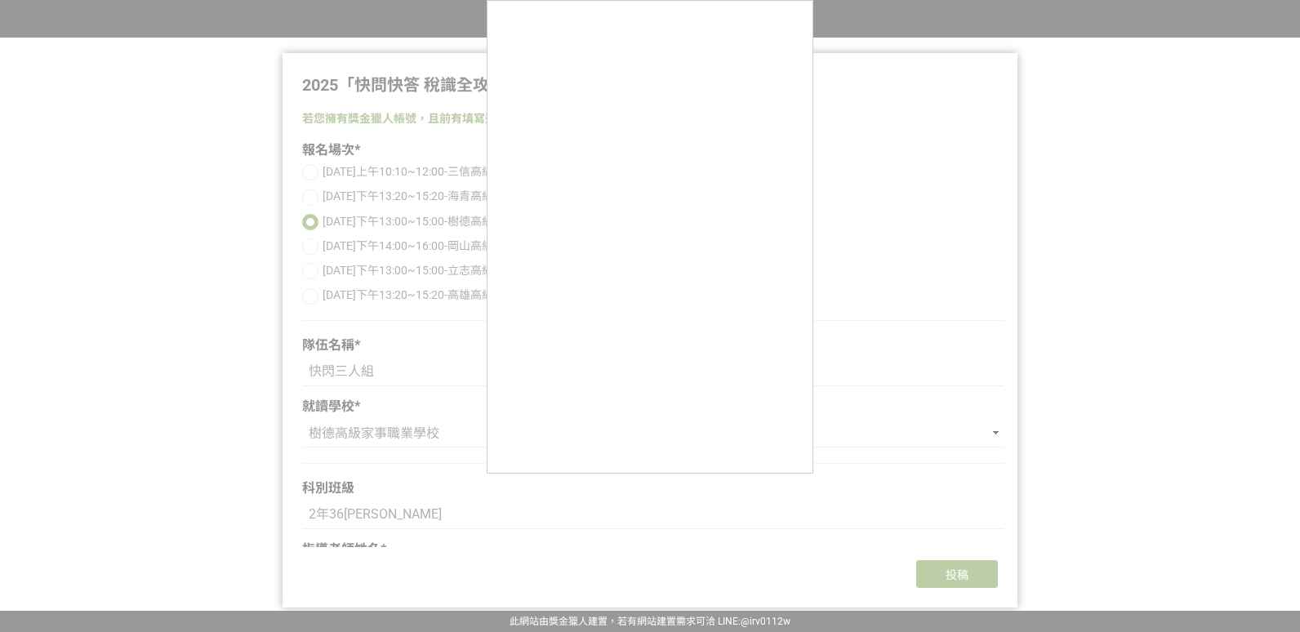
select select "樹德高級家事職業學校"
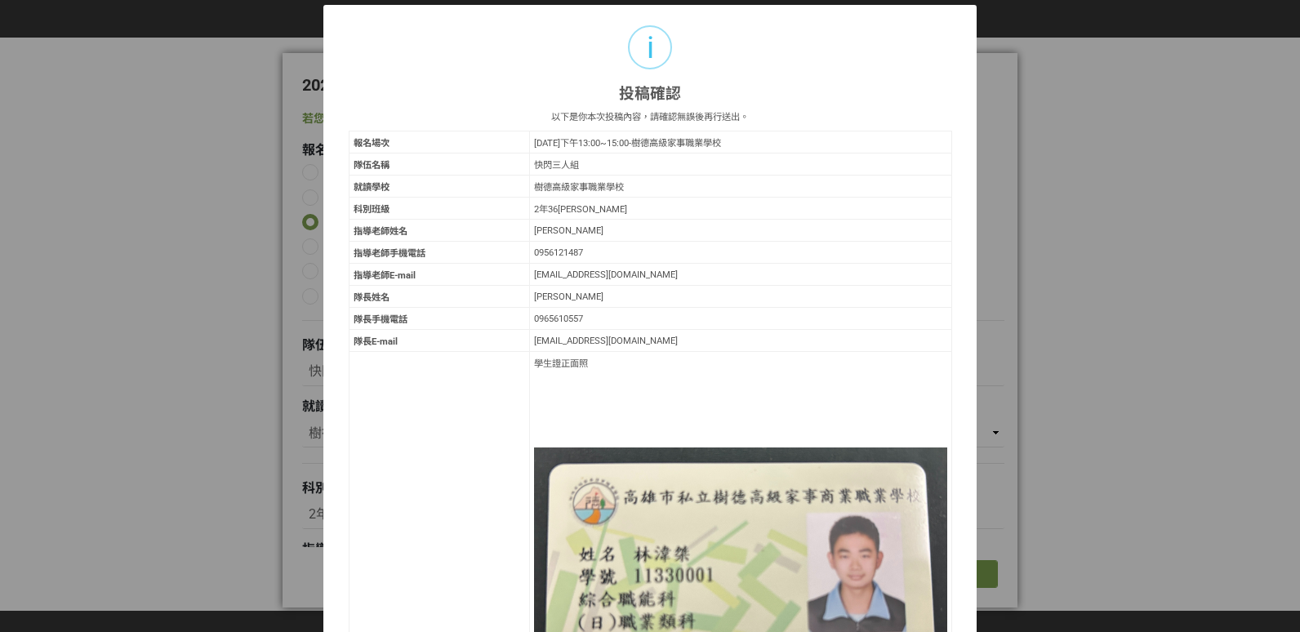
select select "樹德高級家事職業學校"
